Goal: Task Accomplishment & Management: Use online tool/utility

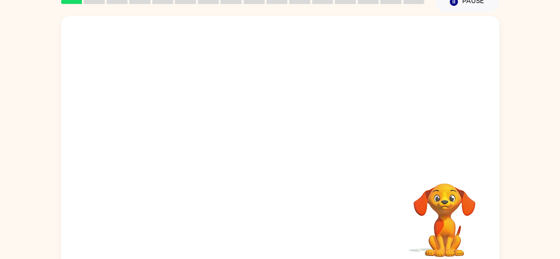
scroll to position [52, 0]
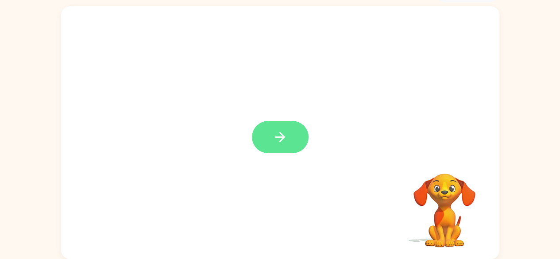
click at [277, 133] on icon "button" at bounding box center [279, 136] width 15 height 15
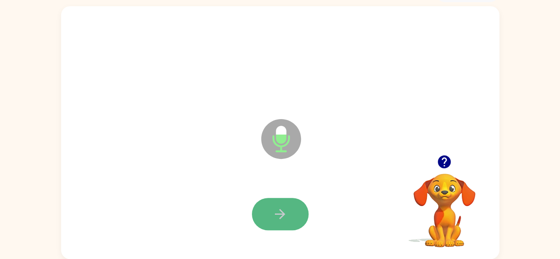
click at [287, 212] on icon "button" at bounding box center [279, 213] width 15 height 15
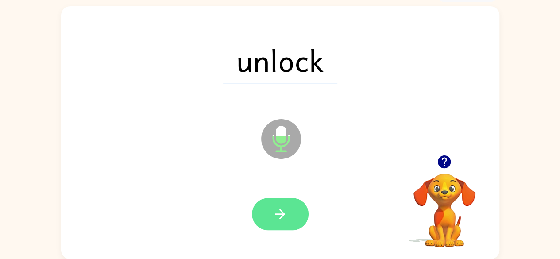
click at [286, 210] on icon "button" at bounding box center [279, 213] width 15 height 15
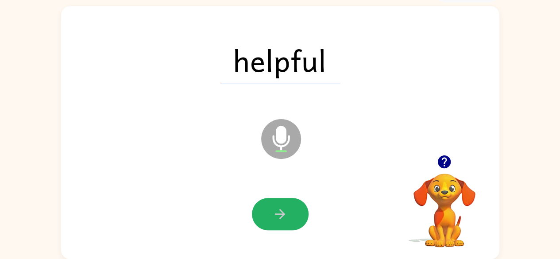
click at [286, 210] on icon "button" at bounding box center [279, 213] width 15 height 15
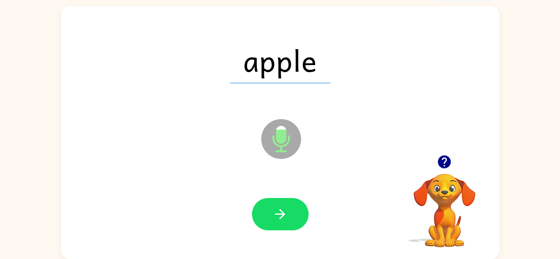
click at [286, 210] on icon "button" at bounding box center [279, 213] width 15 height 15
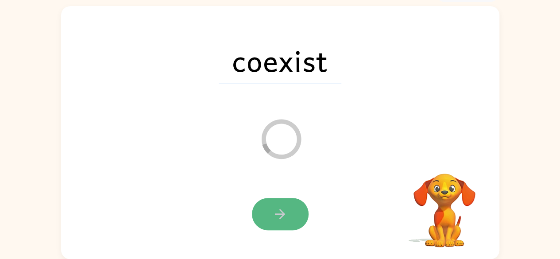
click at [286, 214] on icon "button" at bounding box center [279, 213] width 15 height 15
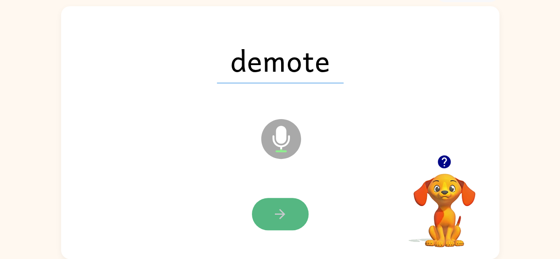
click at [262, 201] on button "button" at bounding box center [280, 214] width 57 height 32
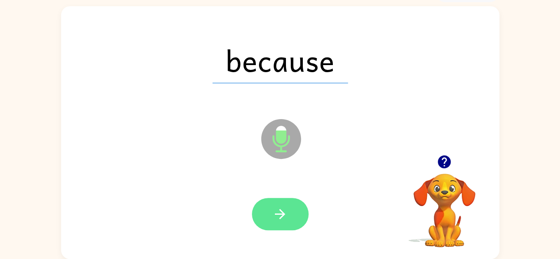
click at [285, 215] on icon "button" at bounding box center [279, 213] width 15 height 15
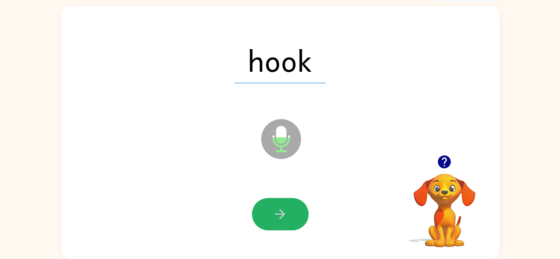
click at [285, 215] on icon "button" at bounding box center [279, 213] width 15 height 15
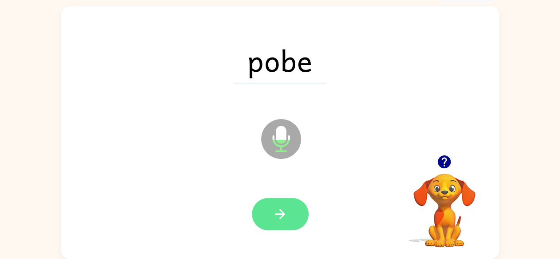
click at [280, 212] on icon "button" at bounding box center [279, 213] width 15 height 15
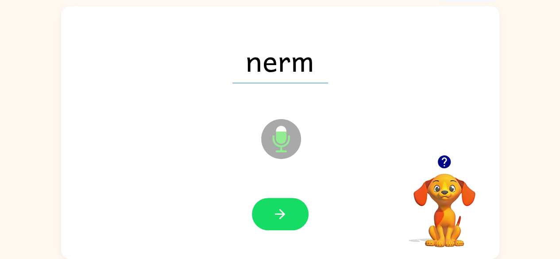
click at [280, 212] on icon "button" at bounding box center [279, 213] width 15 height 15
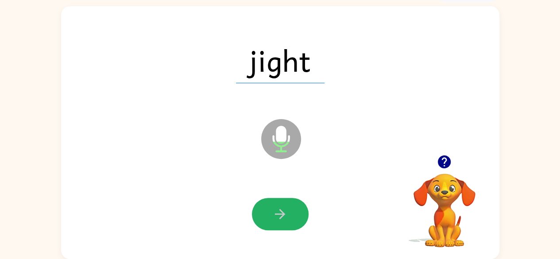
click at [280, 212] on icon "button" at bounding box center [279, 213] width 15 height 15
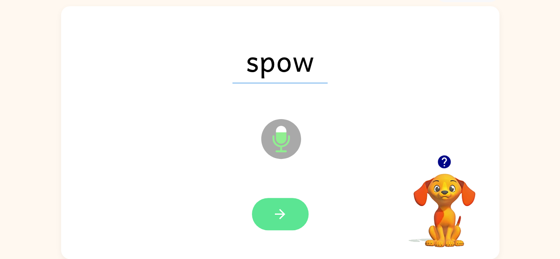
click at [270, 211] on button "button" at bounding box center [280, 214] width 57 height 32
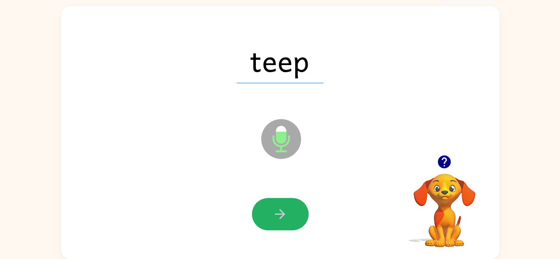
click at [270, 211] on button "button" at bounding box center [280, 214] width 57 height 32
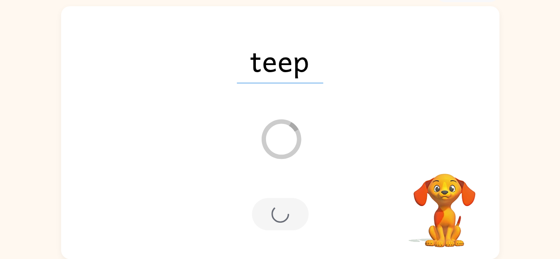
scroll to position [36, 0]
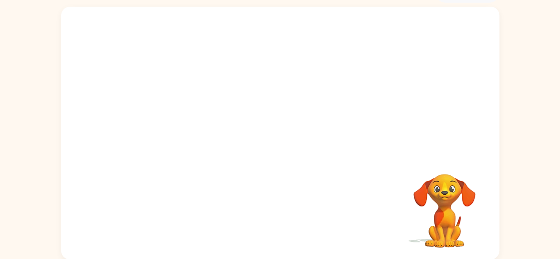
scroll to position [52, 0]
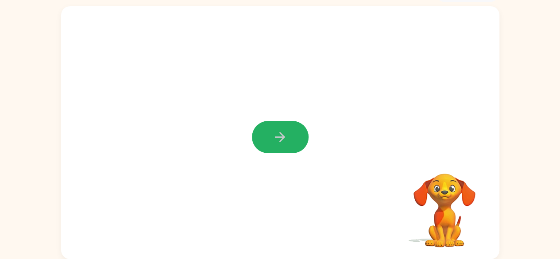
click at [281, 138] on icon "button" at bounding box center [279, 136] width 15 height 15
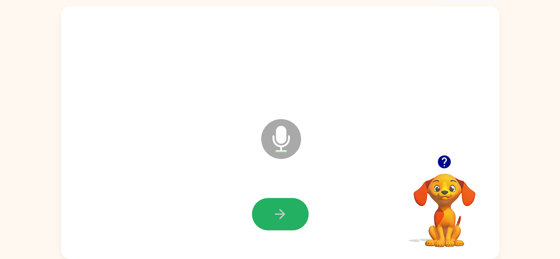
click at [282, 218] on icon "button" at bounding box center [279, 213] width 15 height 15
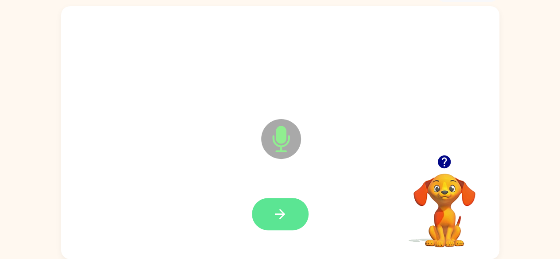
click at [272, 205] on button "button" at bounding box center [280, 214] width 57 height 32
click at [288, 216] on button "button" at bounding box center [280, 214] width 57 height 32
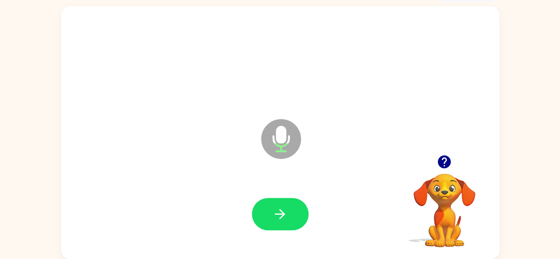
click at [288, 216] on button "button" at bounding box center [280, 214] width 57 height 32
click at [287, 217] on icon "button" at bounding box center [279, 213] width 15 height 15
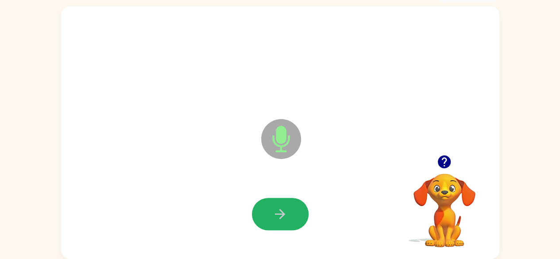
click at [287, 217] on icon "button" at bounding box center [279, 213] width 15 height 15
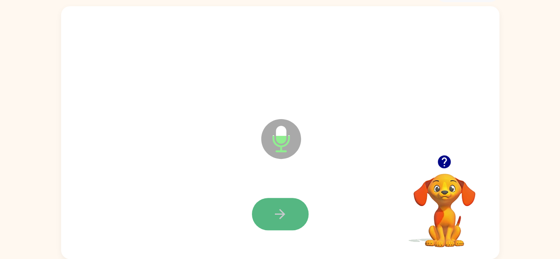
click at [281, 215] on icon "button" at bounding box center [279, 213] width 15 height 15
click at [282, 218] on icon "button" at bounding box center [279, 213] width 15 height 15
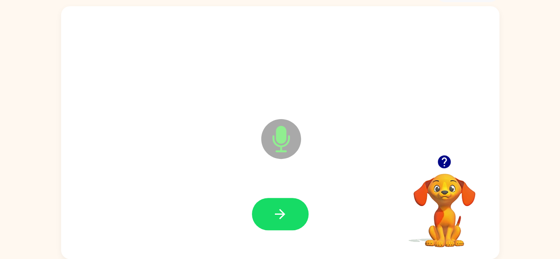
click at [282, 218] on icon "button" at bounding box center [279, 213] width 15 height 15
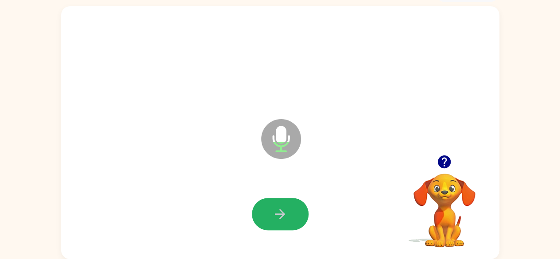
click at [282, 218] on icon "button" at bounding box center [279, 213] width 15 height 15
click at [288, 208] on button "button" at bounding box center [280, 214] width 57 height 32
click at [283, 211] on icon "button" at bounding box center [279, 213] width 15 height 15
click at [285, 205] on button "button" at bounding box center [280, 214] width 57 height 32
drag, startPoint x: 275, startPoint y: 211, endPoint x: 278, endPoint y: 219, distance: 8.0
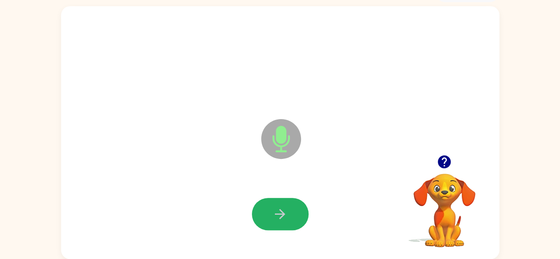
click at [278, 219] on icon "button" at bounding box center [279, 213] width 15 height 15
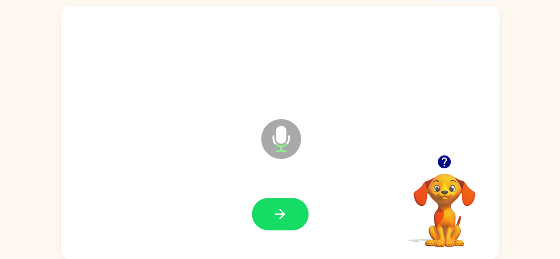
click at [277, 219] on icon "button" at bounding box center [279, 213] width 15 height 15
click at [446, 160] on icon "button" at bounding box center [443, 161] width 15 height 15
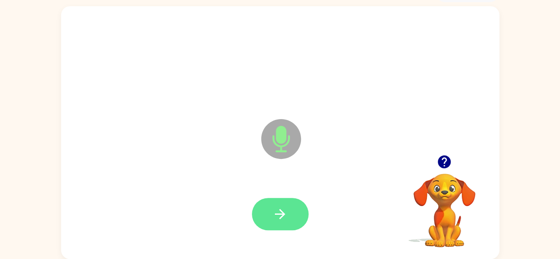
click at [273, 213] on icon "button" at bounding box center [279, 213] width 15 height 15
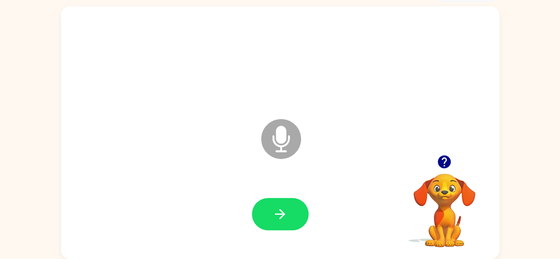
click at [448, 157] on icon "button" at bounding box center [443, 161] width 15 height 15
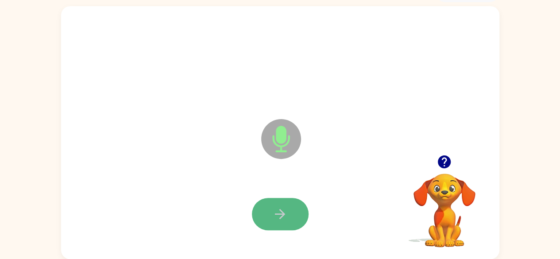
click at [290, 211] on button "button" at bounding box center [280, 214] width 57 height 32
click at [269, 203] on button "button" at bounding box center [280, 214] width 57 height 32
click at [281, 217] on icon "button" at bounding box center [280, 214] width 10 height 10
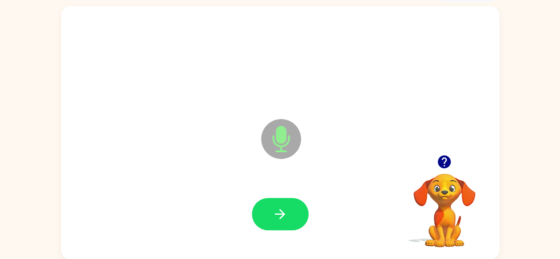
click at [281, 217] on icon "button" at bounding box center [280, 214] width 10 height 10
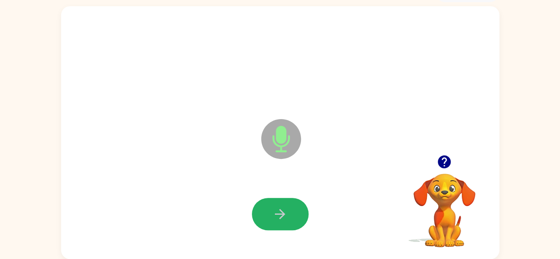
click at [281, 217] on icon "button" at bounding box center [280, 214] width 10 height 10
click at [285, 219] on icon "button" at bounding box center [279, 213] width 15 height 15
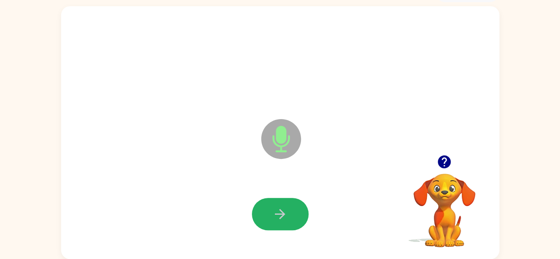
click at [285, 219] on icon "button" at bounding box center [279, 213] width 15 height 15
click at [280, 211] on icon "button" at bounding box center [279, 213] width 15 height 15
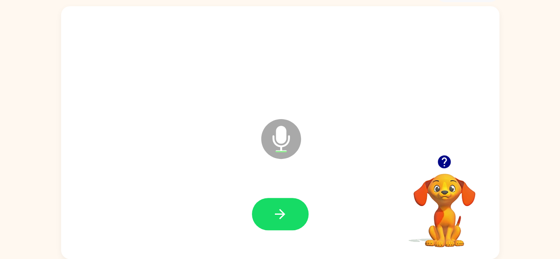
click at [444, 158] on icon "button" at bounding box center [443, 161] width 15 height 15
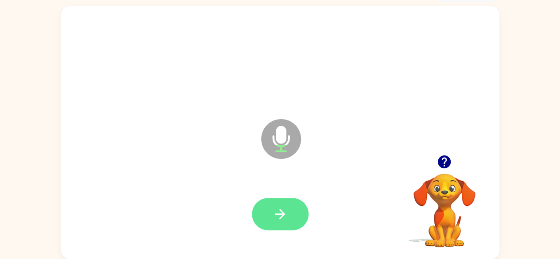
click at [284, 219] on icon "button" at bounding box center [279, 213] width 15 height 15
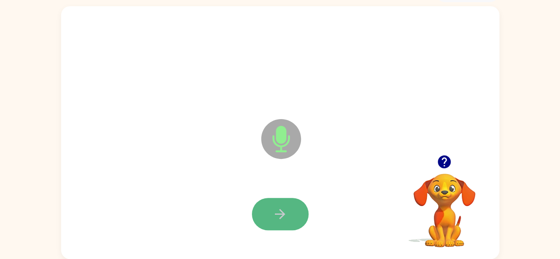
click at [281, 204] on button "button" at bounding box center [280, 214] width 57 height 32
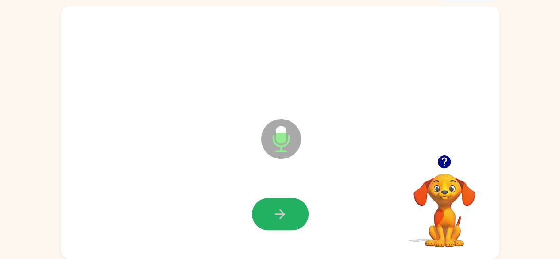
click at [281, 204] on button "button" at bounding box center [280, 214] width 57 height 32
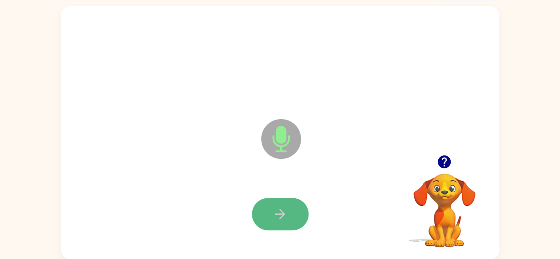
click at [280, 207] on icon "button" at bounding box center [279, 213] width 15 height 15
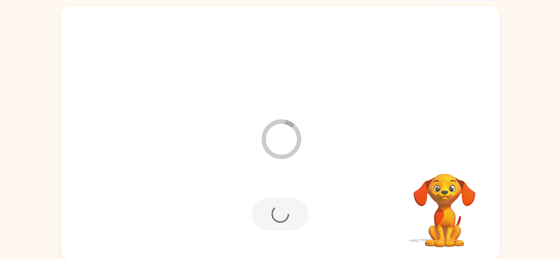
scroll to position [36, 0]
